Goal: Task Accomplishment & Management: Complete application form

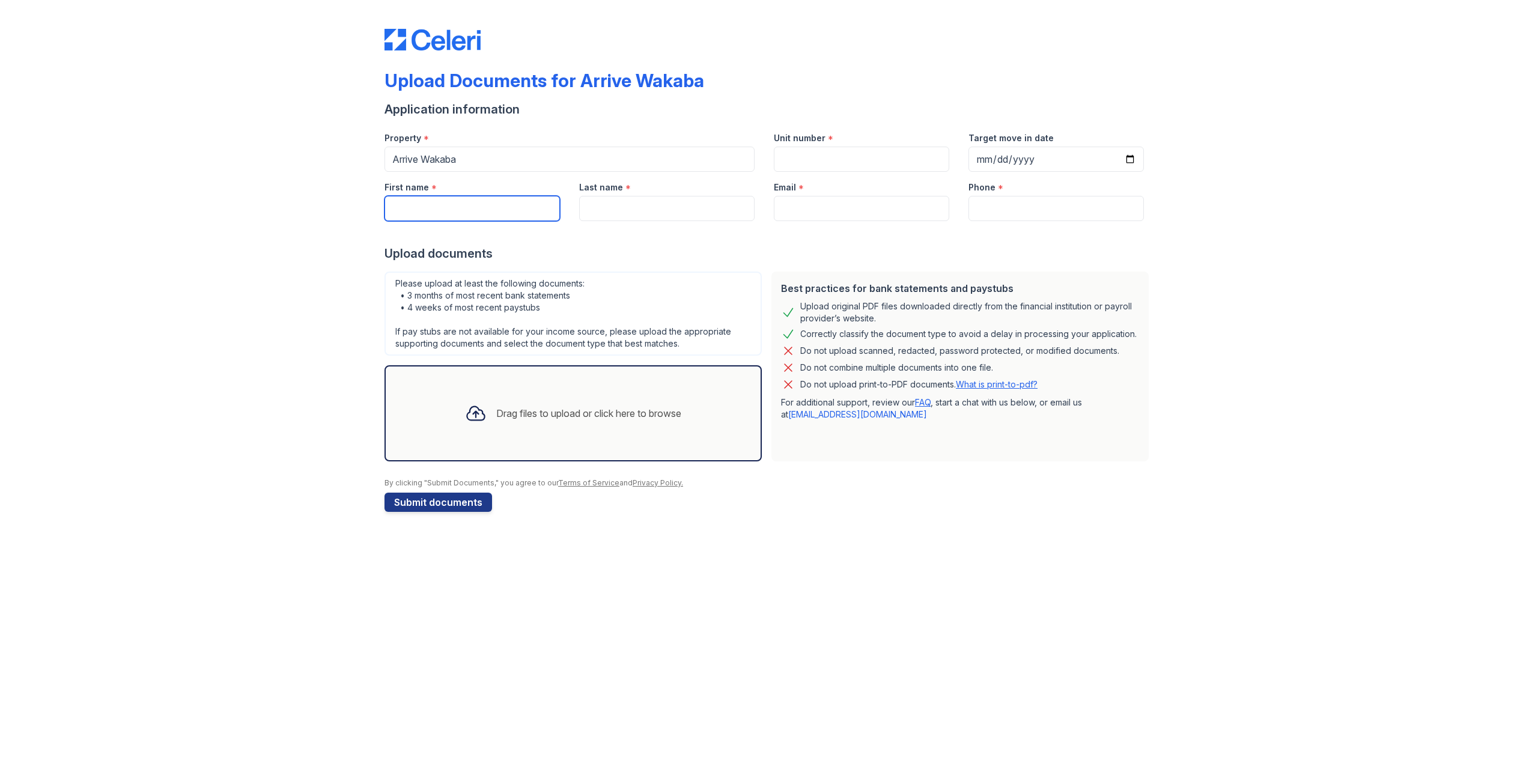
click at [483, 210] on input "First name" at bounding box center [472, 208] width 175 height 25
type input "Atharva"
click at [636, 208] on input "Last name" at bounding box center [667, 208] width 175 height 25
type input "[PERSON_NAME]"
click at [827, 147] on input "Unit number" at bounding box center [862, 159] width 175 height 25
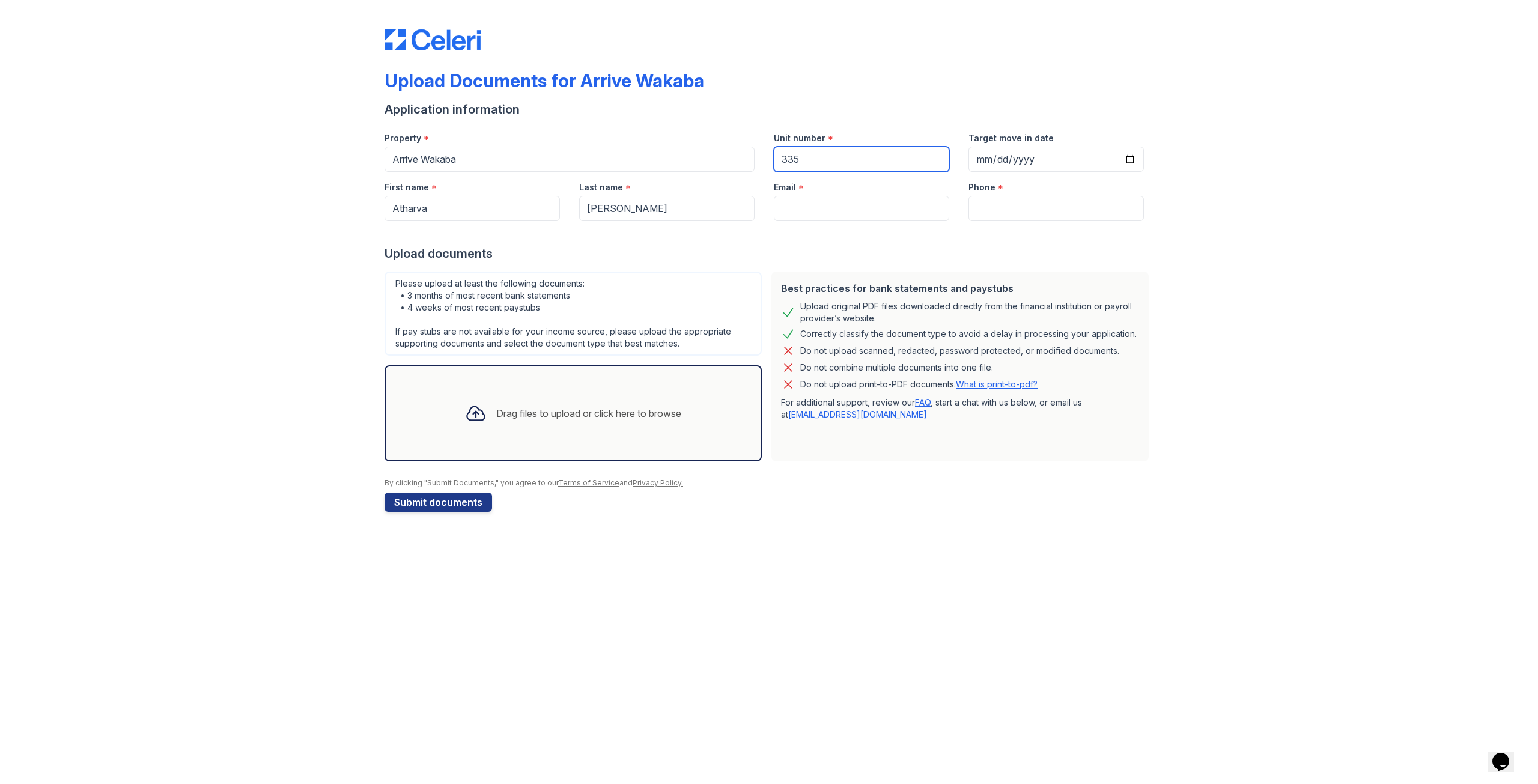
type input "335"
click at [883, 204] on input "Email" at bounding box center [862, 208] width 175 height 25
type input "[EMAIL_ADDRESS][DOMAIN_NAME]"
click at [1086, 218] on input "Phone" at bounding box center [1056, 208] width 175 height 25
type input "2138294669"
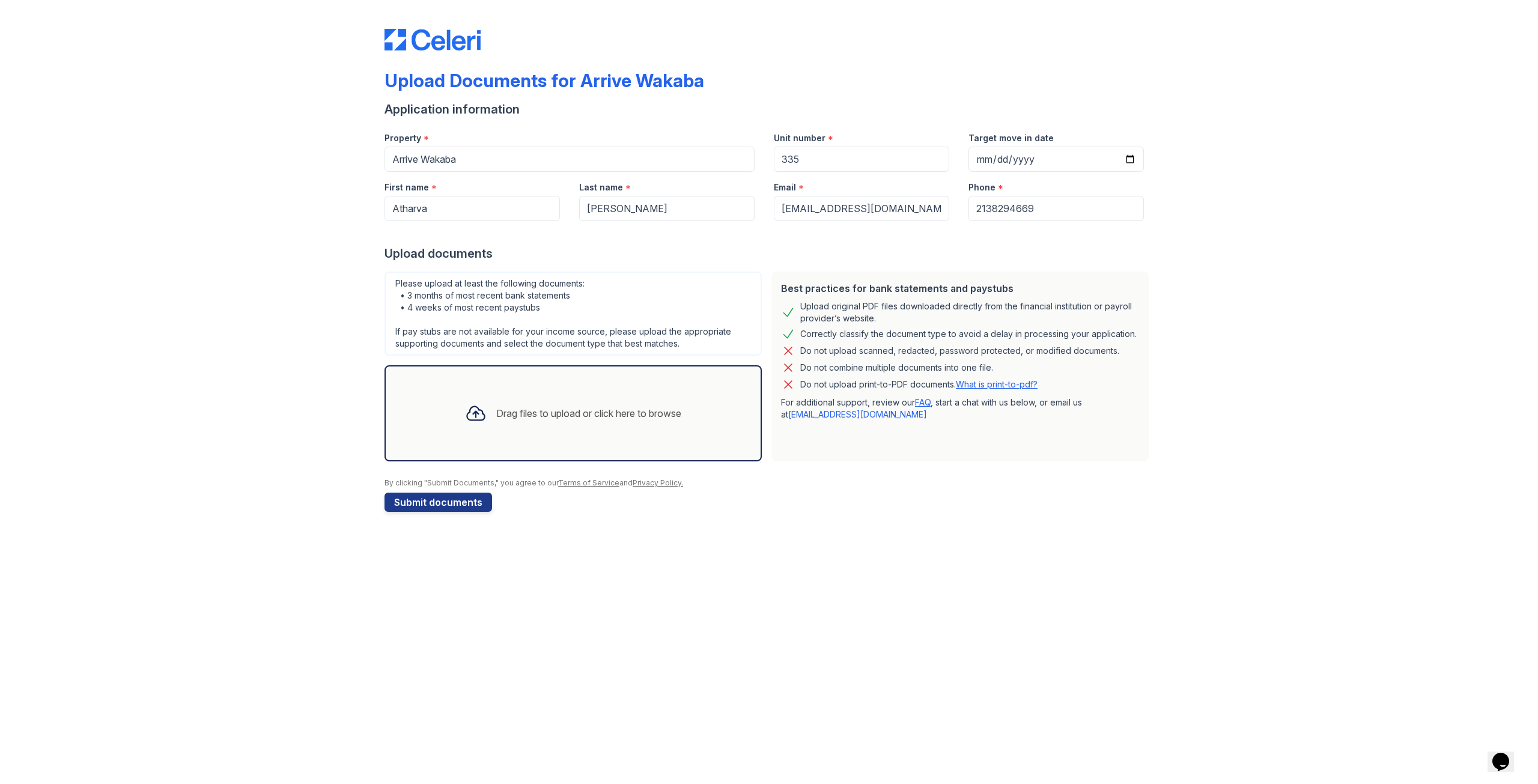
click at [473, 414] on icon at bounding box center [476, 413] width 22 height 22
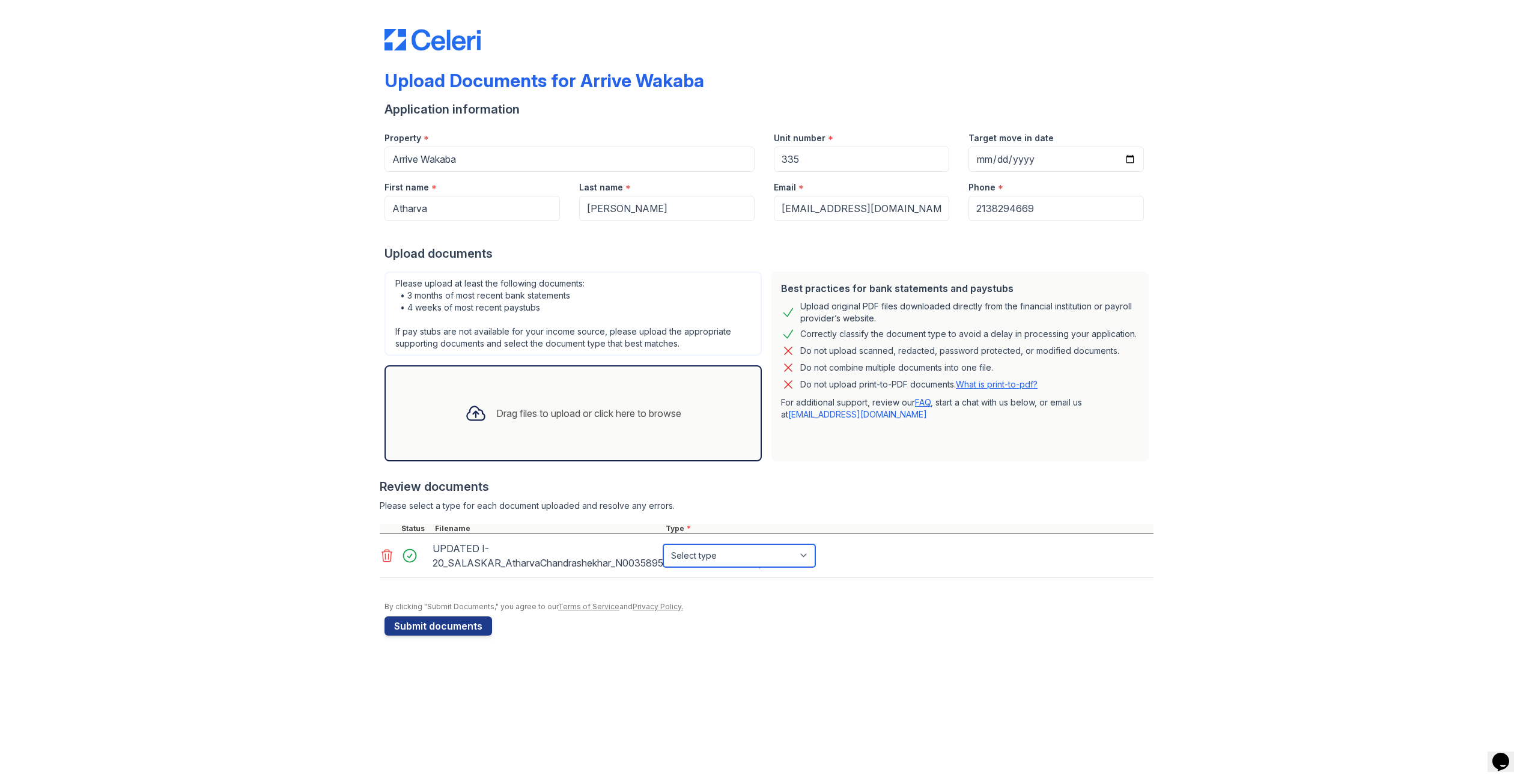
click at [798, 556] on select "Select type Paystub Bank Statement Offer Letter Tax Documents Benefit Award Let…" at bounding box center [739, 556] width 152 height 23
select select "other"
click at [663, 544] on select "Select type Paystub Bank Statement Offer Letter Tax Documents Benefit Award Let…" at bounding box center [739, 556] width 152 height 23
click at [439, 626] on button "Submit documents" at bounding box center [439, 626] width 108 height 19
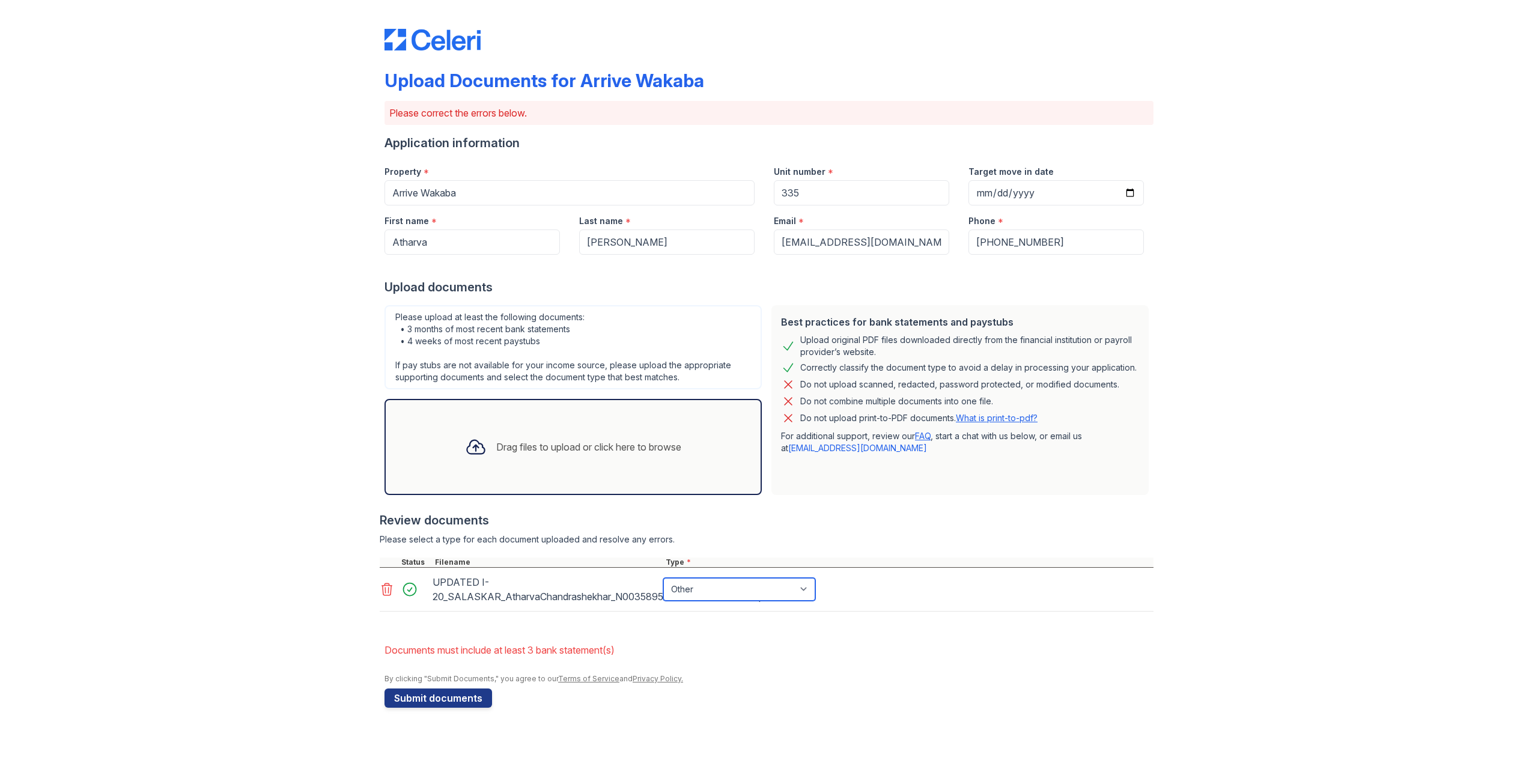
click at [735, 598] on select "Paystub Bank Statement Offer Letter Tax Documents Benefit Award Letter Investme…" at bounding box center [739, 589] width 152 height 23
select select "offer_letter"
click at [663, 578] on select "Paystub Bank Statement Offer Letter Tax Documents Benefit Award Letter Investme…" at bounding box center [739, 589] width 152 height 23
click at [462, 700] on button "Submit documents" at bounding box center [439, 698] width 108 height 19
click at [753, 595] on select "Paystub Bank Statement Offer Letter Tax Documents Benefit Award Letter Investme…" at bounding box center [739, 589] width 152 height 23
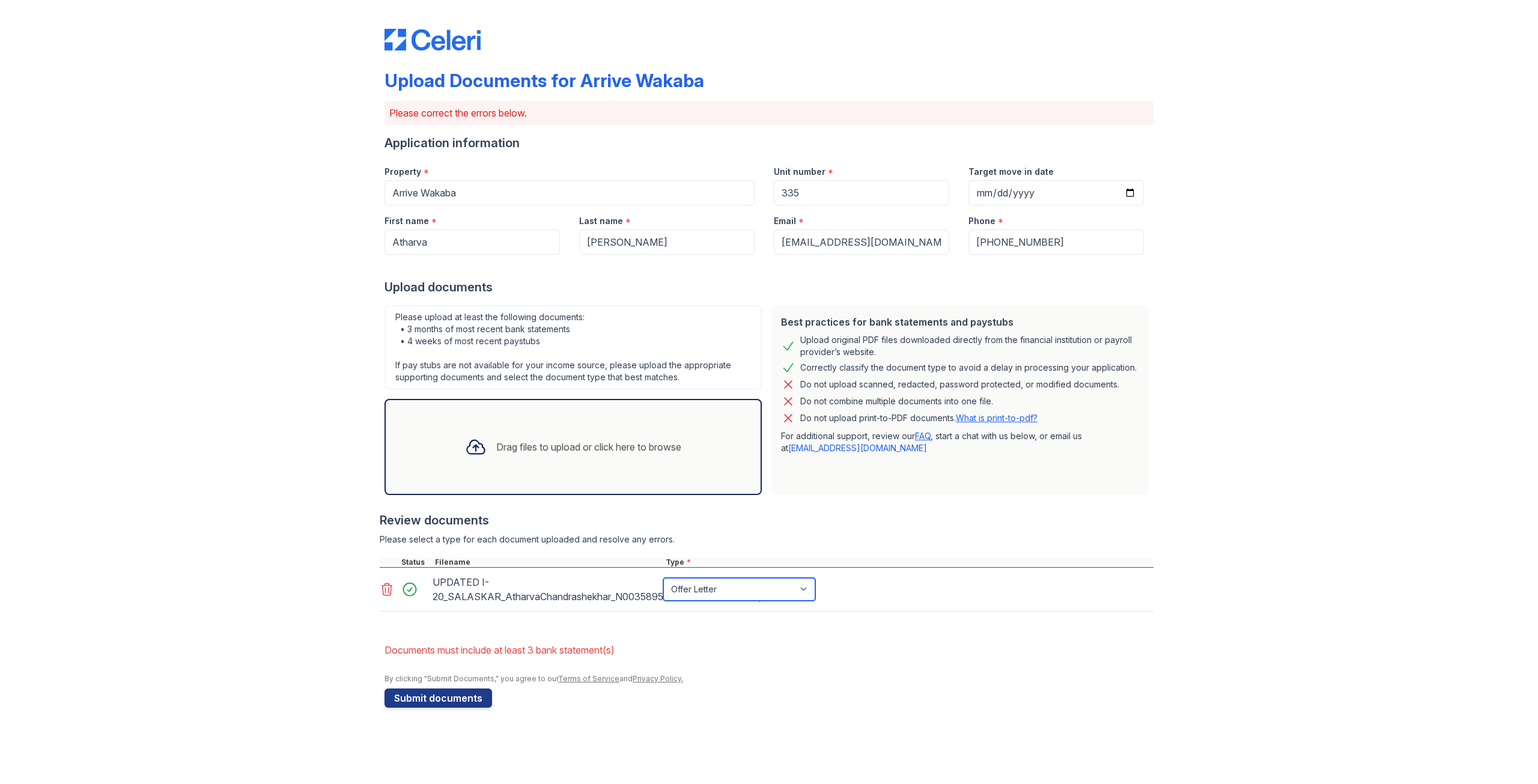
click at [663, 578] on select "Paystub Bank Statement Offer Letter Tax Documents Benefit Award Letter Investme…" at bounding box center [739, 589] width 152 height 23
click at [710, 593] on select "Paystub Bank Statement Offer Letter Tax Documents Benefit Award Letter Investme…" at bounding box center [739, 589] width 152 height 23
click at [663, 578] on select "Paystub Bank Statement Offer Letter Tax Documents Benefit Award Letter Investme…" at bounding box center [739, 589] width 152 height 23
click at [733, 595] on select "Paystub Bank Statement Offer Letter Tax Documents Benefit Award Letter Investme…" at bounding box center [739, 589] width 152 height 23
select select "other"
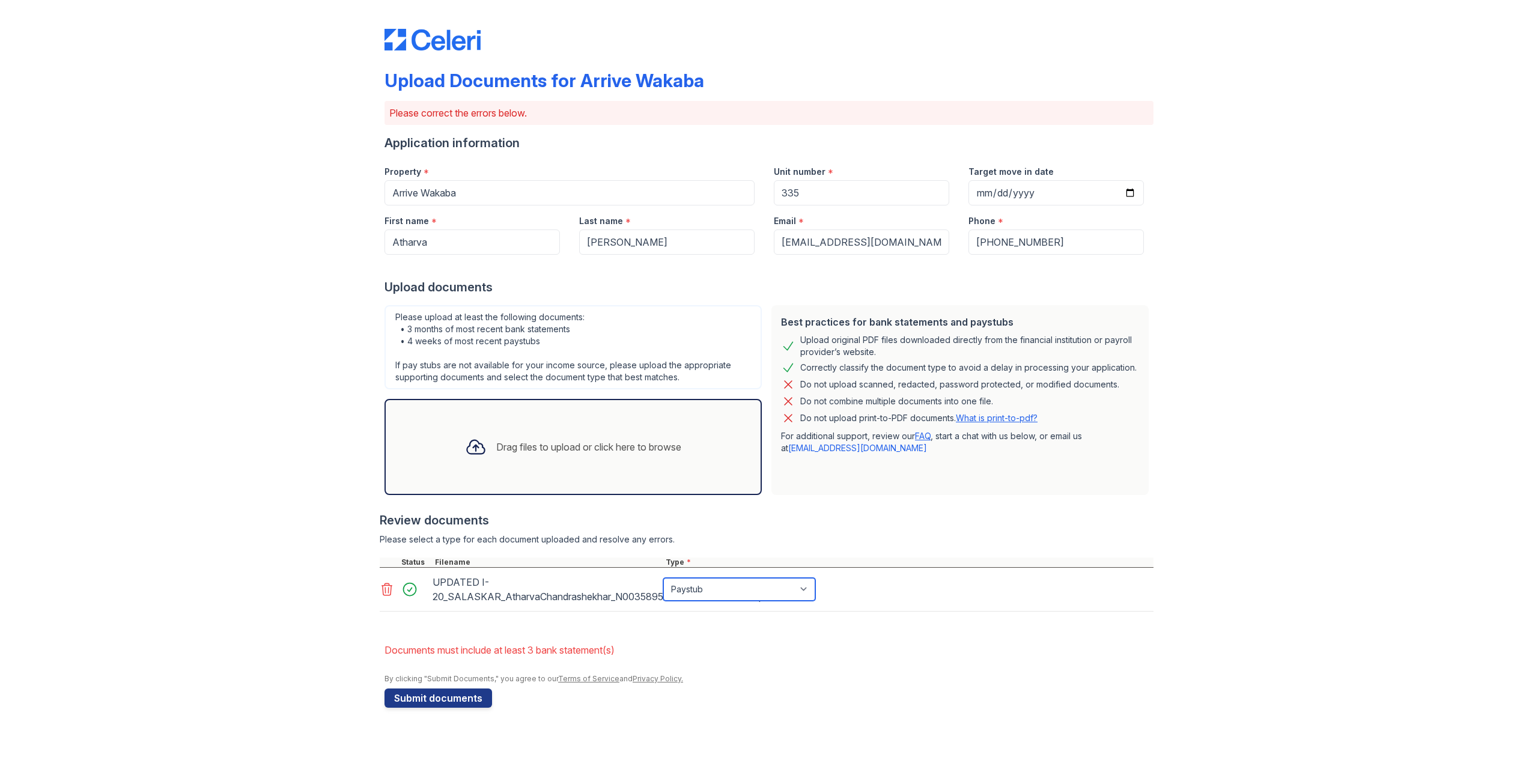
click at [663, 578] on select "Paystub Bank Statement Offer Letter Tax Documents Benefit Award Letter Investme…" at bounding box center [739, 589] width 152 height 23
click at [531, 464] on div "Drag files to upload or click here to browse" at bounding box center [573, 447] width 235 height 41
click at [604, 449] on div "Drag files to upload or click here to browse" at bounding box center [589, 447] width 185 height 14
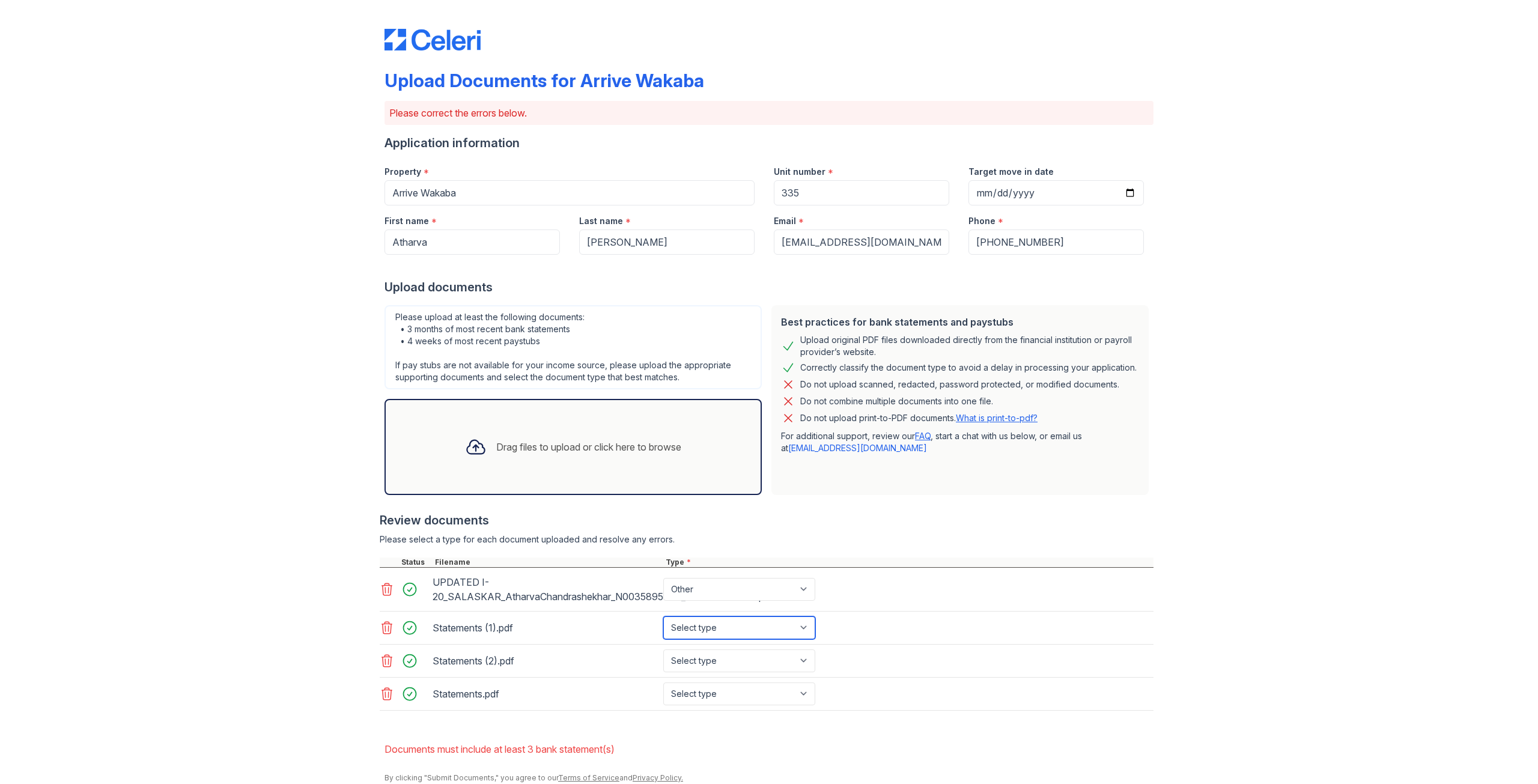
click at [760, 621] on select "Select type Paystub Bank Statement Offer Letter Tax Documents Benefit Award Let…" at bounding box center [739, 628] width 152 height 23
select select "bank_statement"
click at [663, 616] on select "Select type Paystub Bank Statement Offer Letter Tax Documents Benefit Award Let…" at bounding box center [739, 628] width 152 height 23
click at [742, 664] on select "Select type Paystub Bank Statement Offer Letter Tax Documents Benefit Award Let…" at bounding box center [739, 661] width 152 height 23
select select "bank_statement"
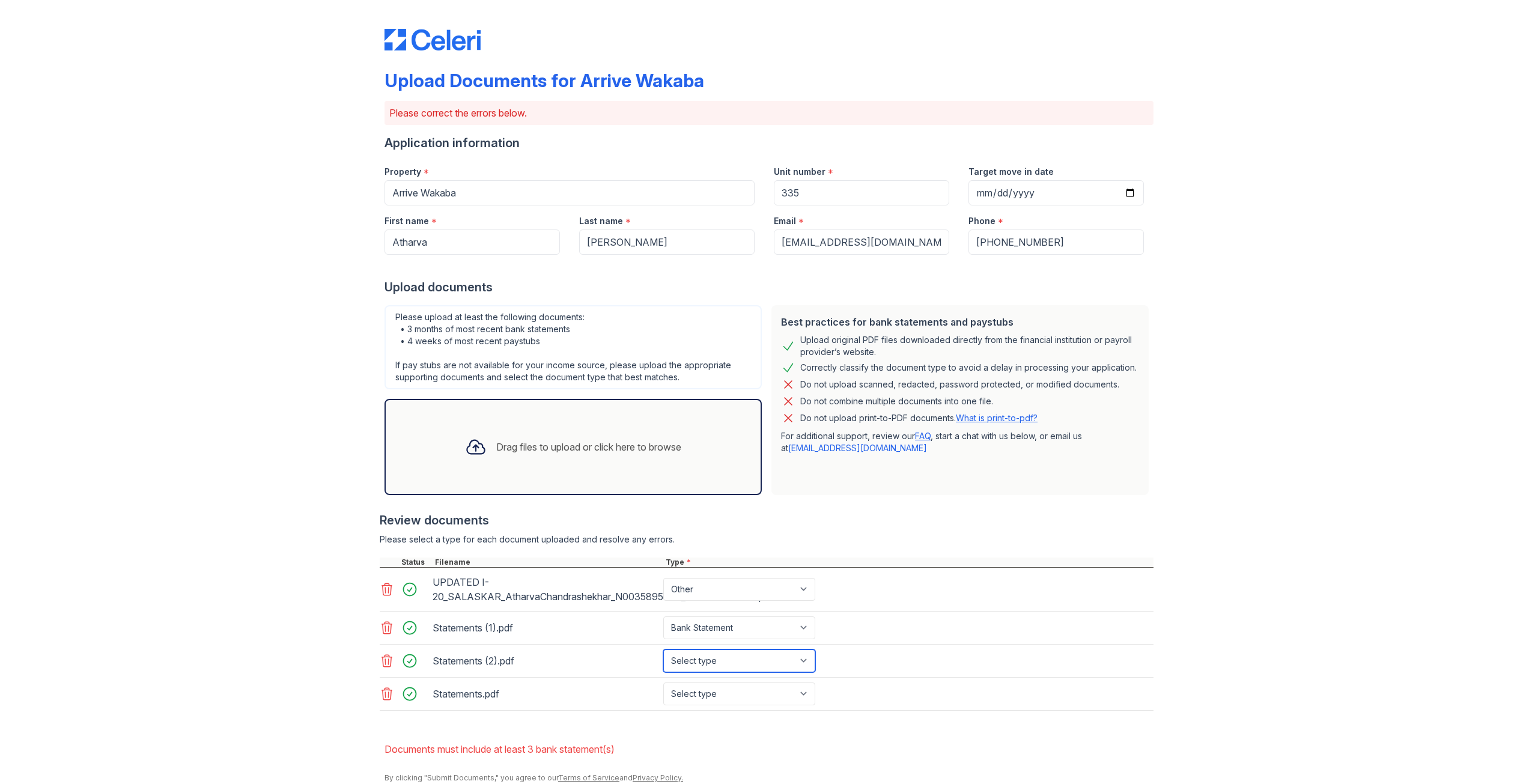
click at [663, 649] on select "Select type Paystub Bank Statement Offer Letter Tax Documents Benefit Award Let…" at bounding box center [739, 661] width 152 height 23
click at [746, 686] on select "Select type Paystub Bank Statement Offer Letter Tax Documents Benefit Award Let…" at bounding box center [739, 694] width 152 height 23
select select "bank_statement"
click at [663, 683] on select "Select type Paystub Bank Statement Offer Letter Tax Documents Benefit Award Let…" at bounding box center [739, 694] width 152 height 23
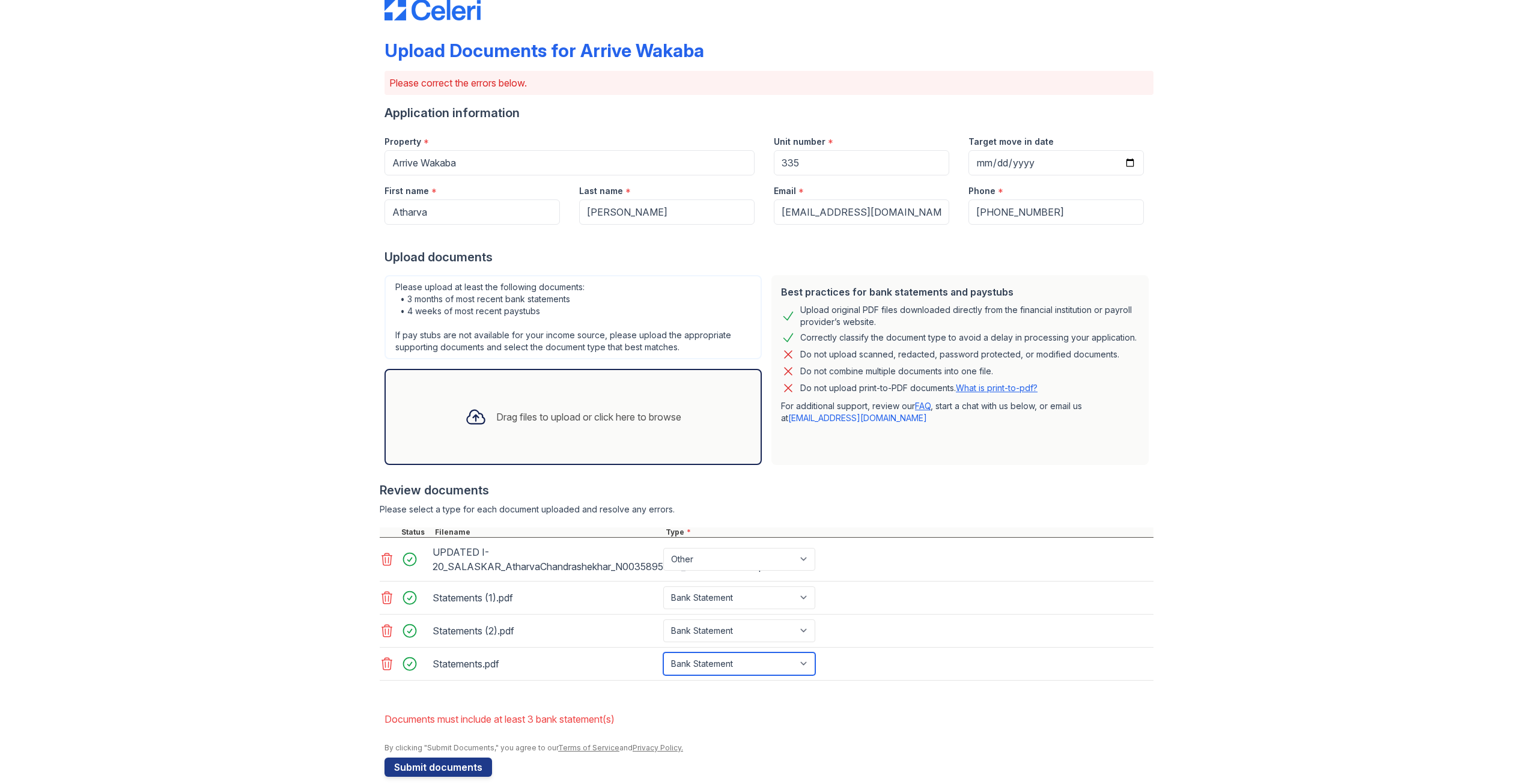
scroll to position [47, 0]
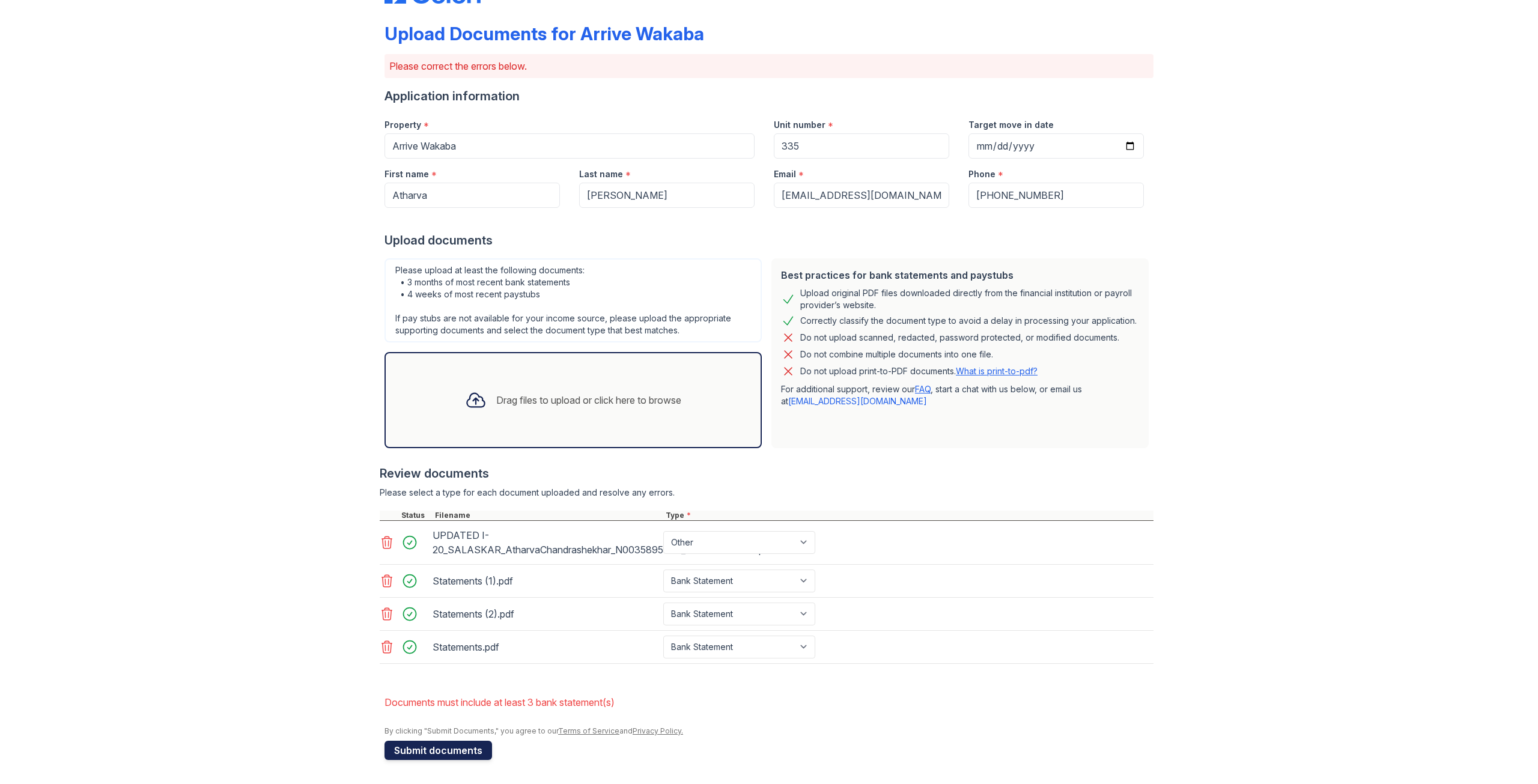
click at [459, 744] on button "Submit documents" at bounding box center [439, 750] width 108 height 19
